Goal: Check status: Check status

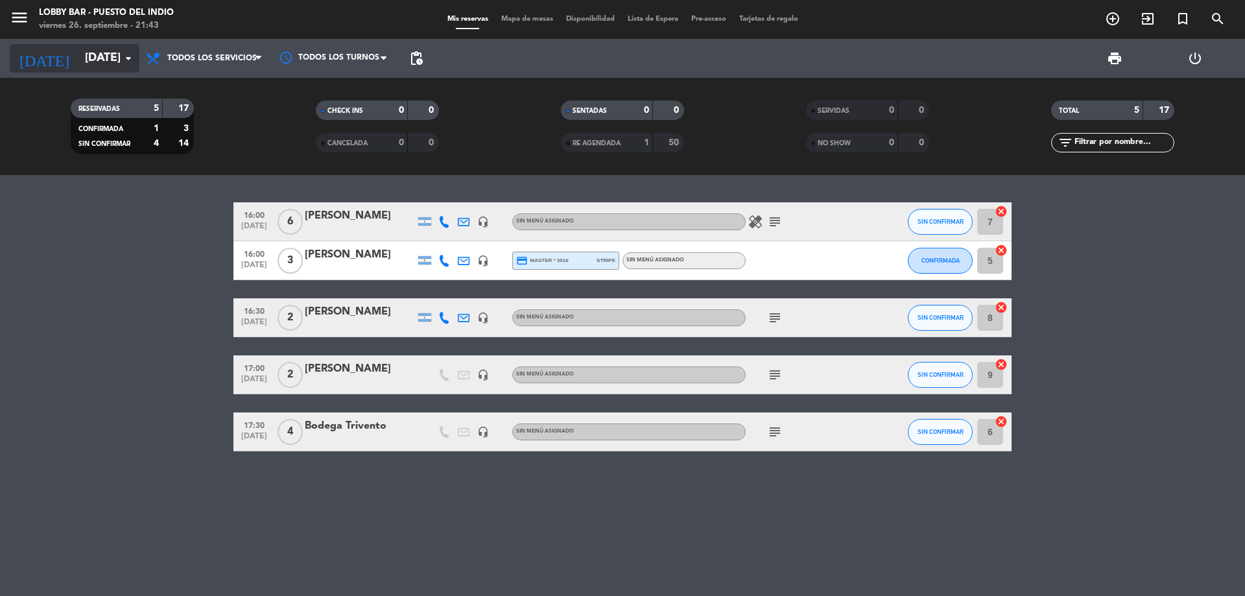
drag, startPoint x: 0, startPoint y: 0, endPoint x: 134, endPoint y: 72, distance: 151.8
click at [134, 72] on div "[DATE] [DATE] arrow_drop_down" at bounding box center [75, 58] width 130 height 29
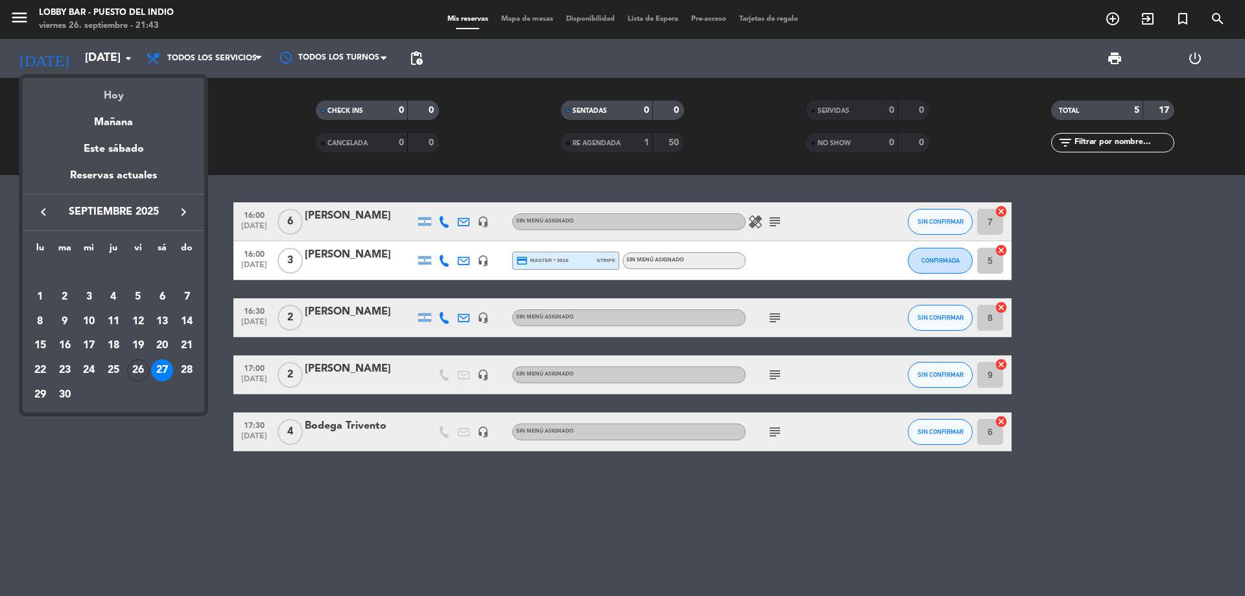
click at [137, 89] on div "Hoy" at bounding box center [114, 91] width 182 height 27
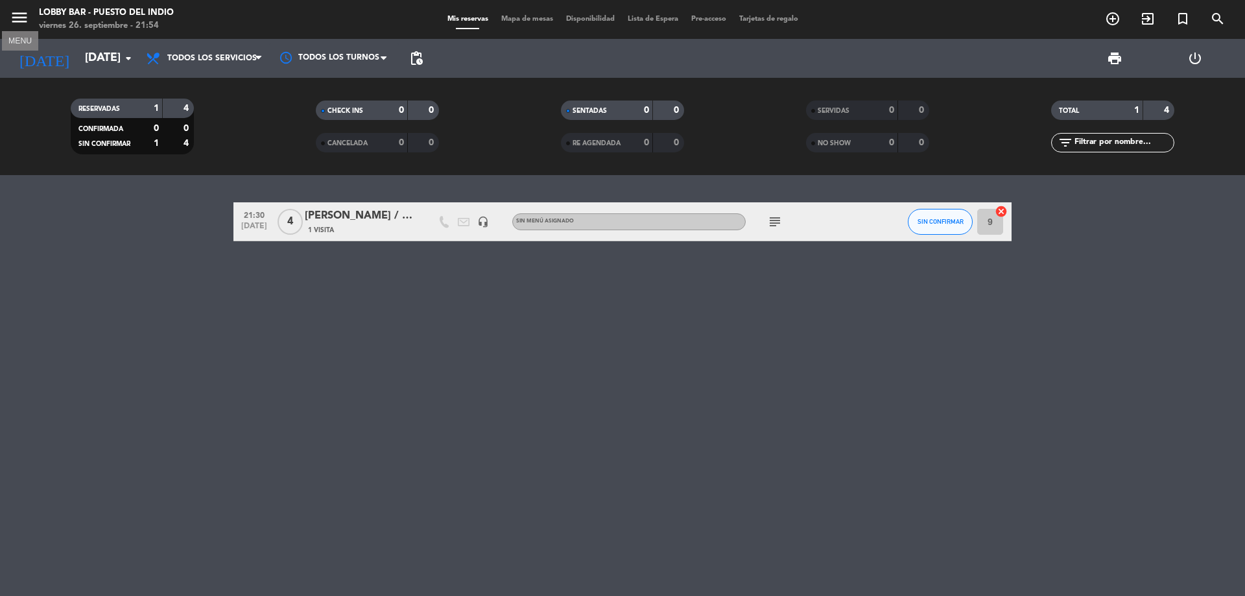
click at [12, 16] on icon "menu" at bounding box center [19, 17] width 19 height 19
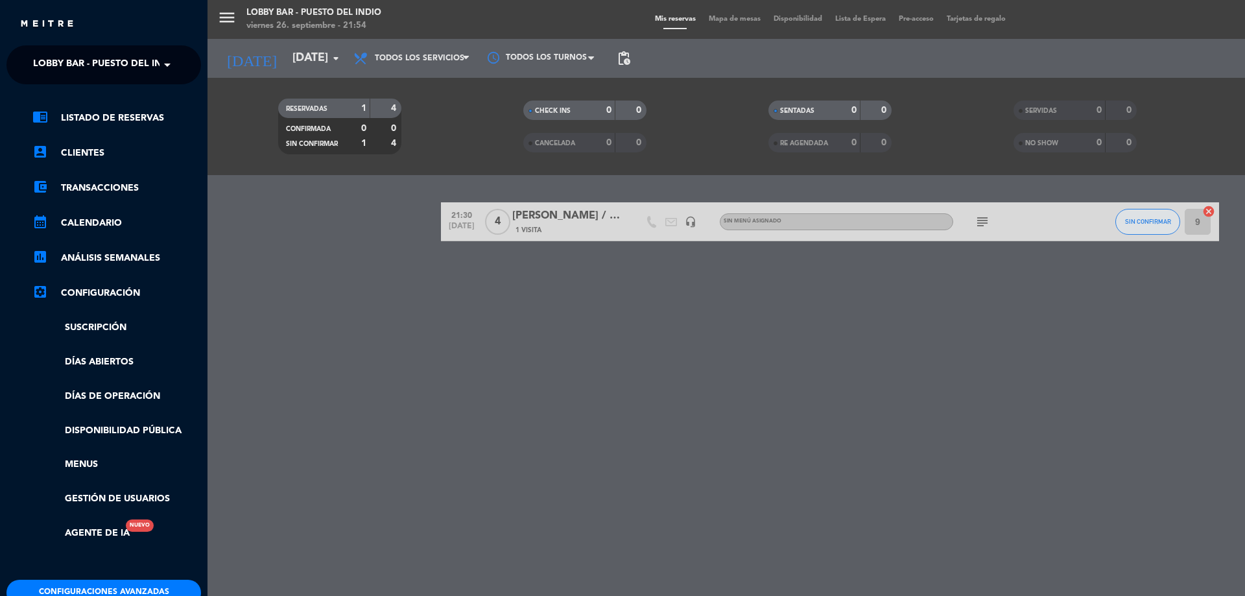
click at [84, 62] on span "Lobby Bar - Puesto del Indio" at bounding box center [106, 64] width 146 height 27
drag, startPoint x: 279, startPoint y: 219, endPoint x: 228, endPoint y: 171, distance: 70.2
click at [279, 215] on div "menu Lobby Bar - Puesto del Indio [DATE] 26. septiembre - 21:54 Mis reservas Ma…" at bounding box center [830, 298] width 1245 height 596
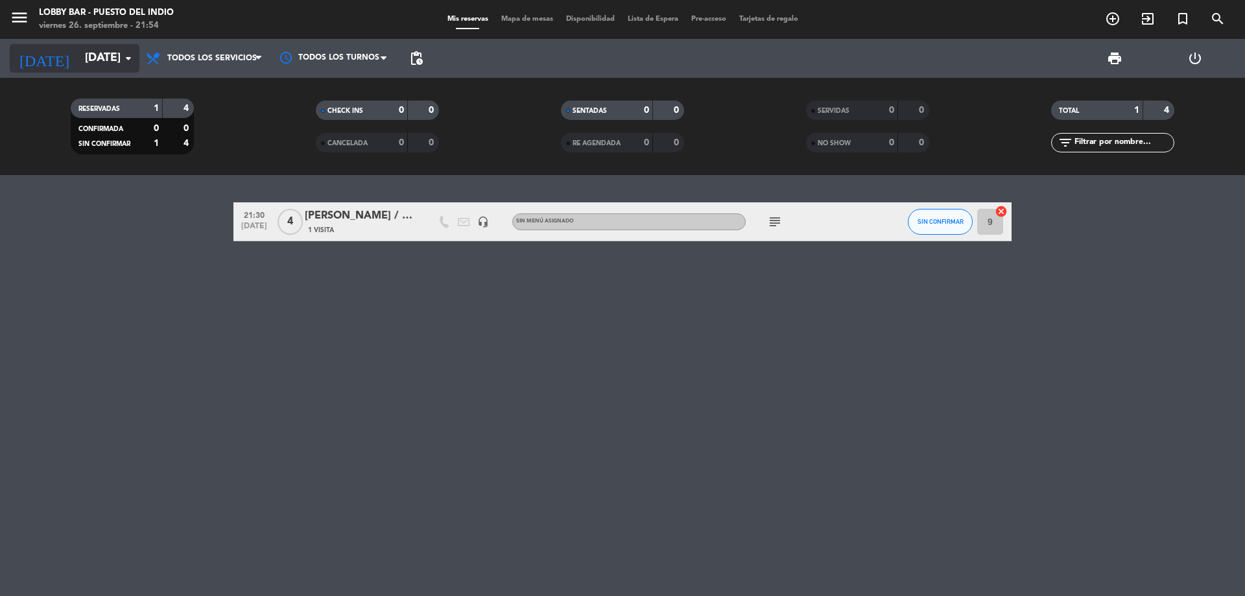
click at [78, 70] on input "[DATE]" at bounding box center [153, 58] width 150 height 26
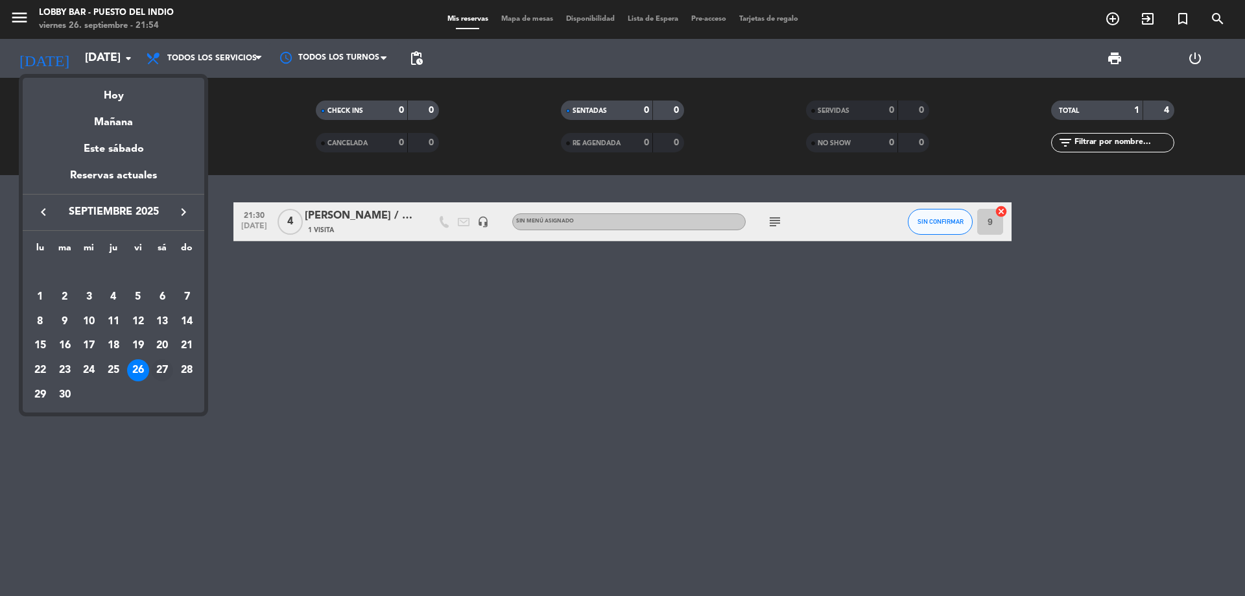
click at [161, 370] on div "27" at bounding box center [162, 370] width 22 height 22
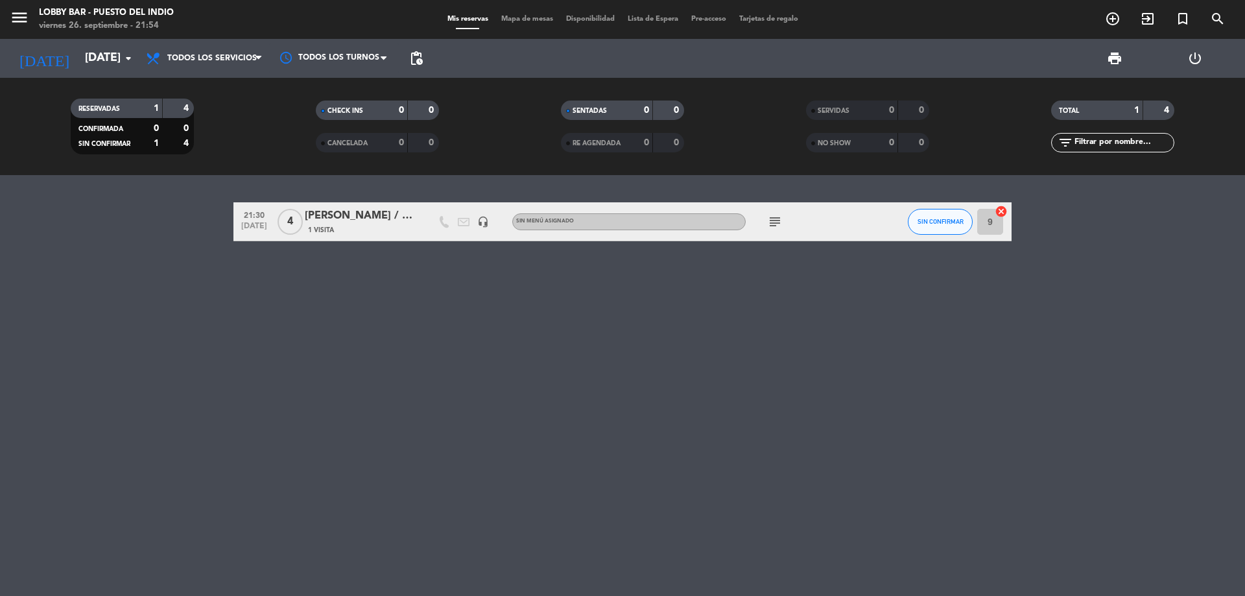
type input "[DATE]"
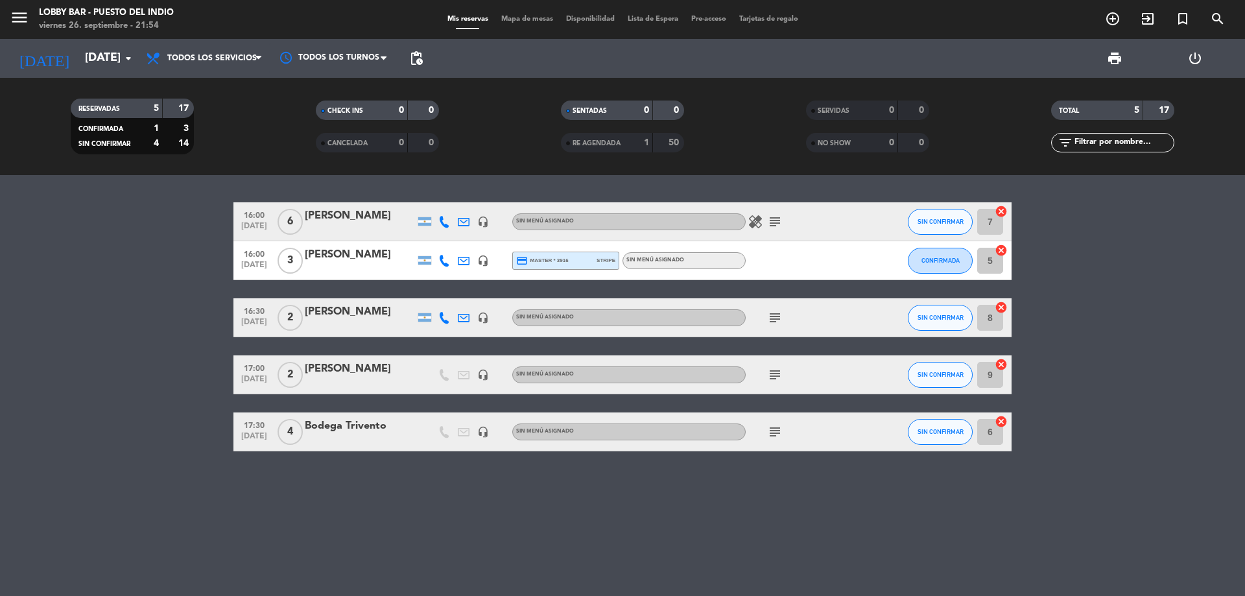
click at [769, 218] on icon "subject" at bounding box center [775, 222] width 16 height 16
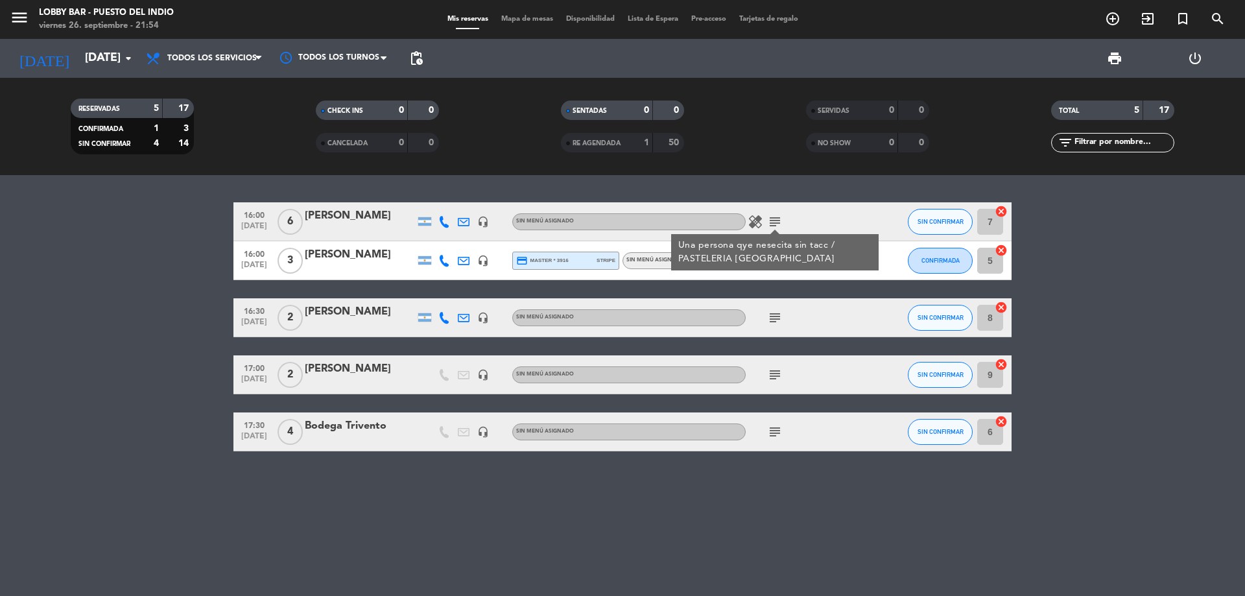
click at [770, 310] on icon "subject" at bounding box center [775, 318] width 16 height 16
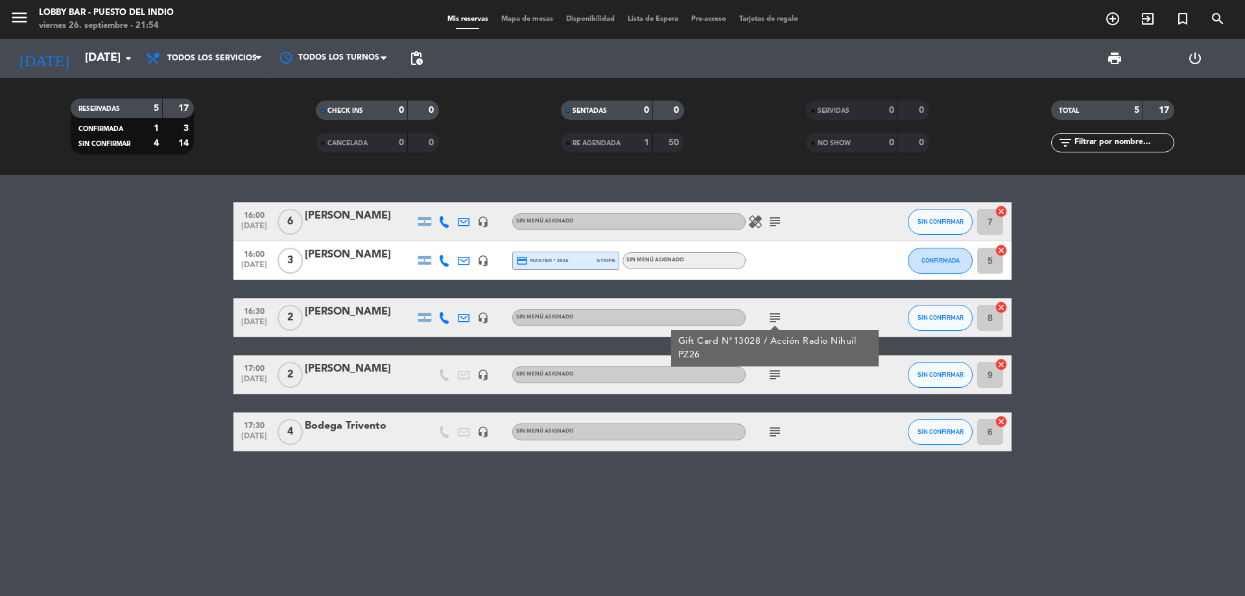
click at [778, 373] on icon "subject" at bounding box center [775, 375] width 16 height 16
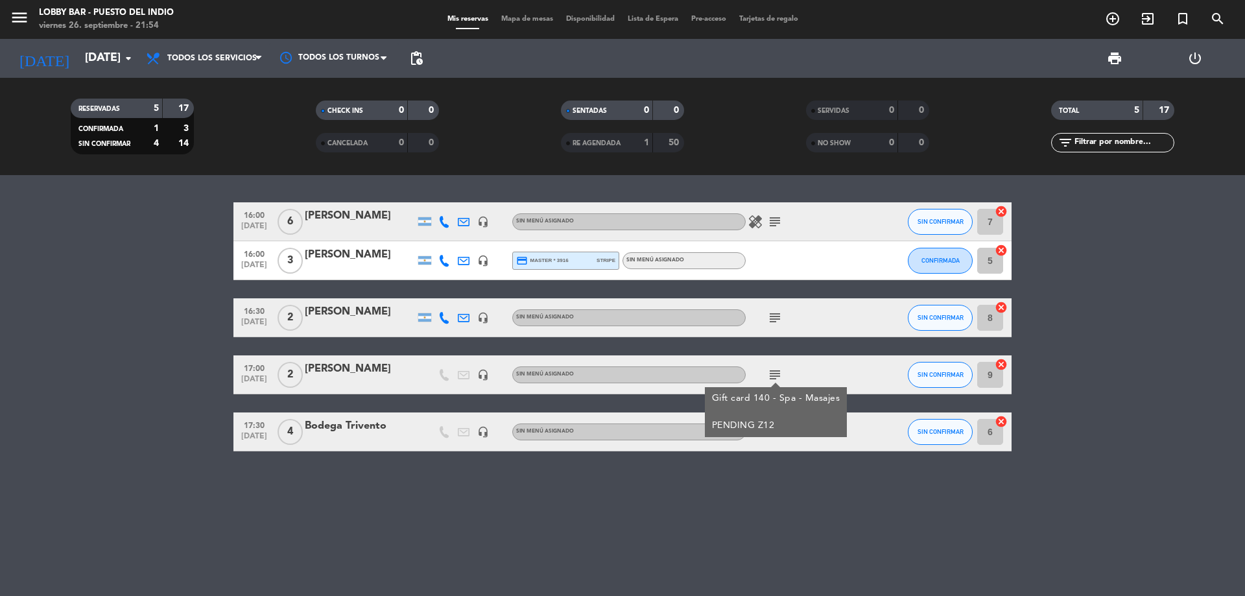
click at [773, 455] on div "16:00 [DATE] 6 [PERSON_NAME] headset_mic Sin menú asignado healing subject SIN …" at bounding box center [622, 385] width 1245 height 421
click at [772, 430] on icon "subject" at bounding box center [775, 432] width 16 height 16
click at [1083, 385] on bookings-row "16:00 [DATE] 6 [PERSON_NAME] headset_mic Sin menú asignado healing subject SIN …" at bounding box center [622, 326] width 1245 height 249
